Goal: Check status: Check status

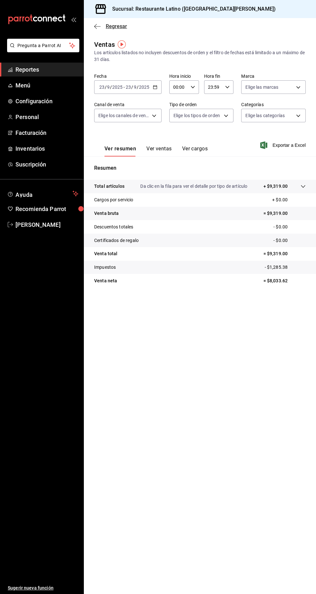
click at [106, 26] on span "Regresar" at bounding box center [116, 26] width 21 height 6
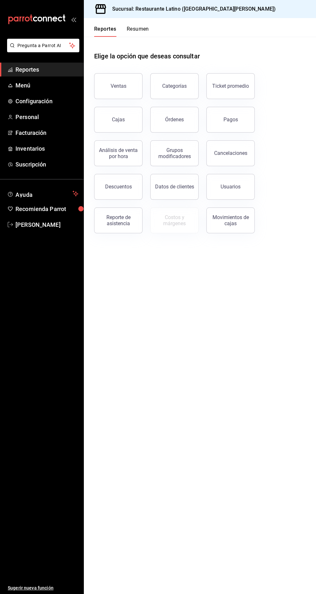
click at [134, 29] on button "Resumen" at bounding box center [138, 31] width 22 height 11
